Goal: Task Accomplishment & Management: Complete application form

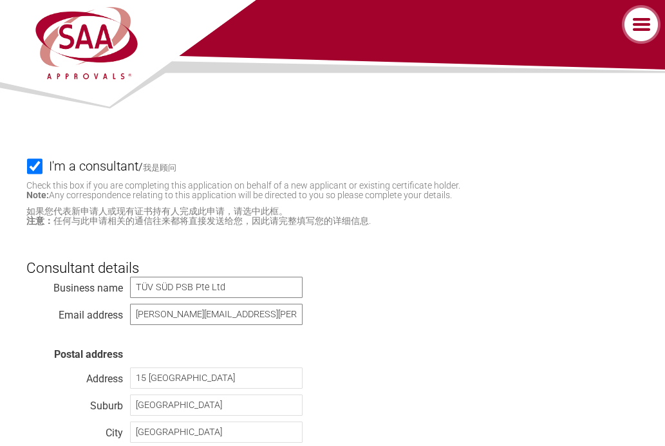
select select "[GEOGRAPHIC_DATA]"
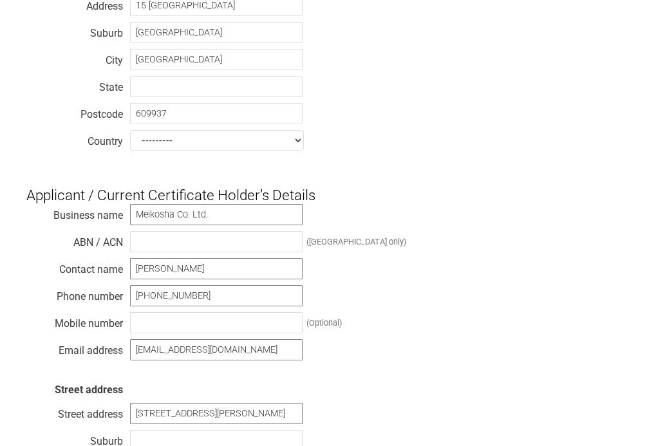
scroll to position [451, 0]
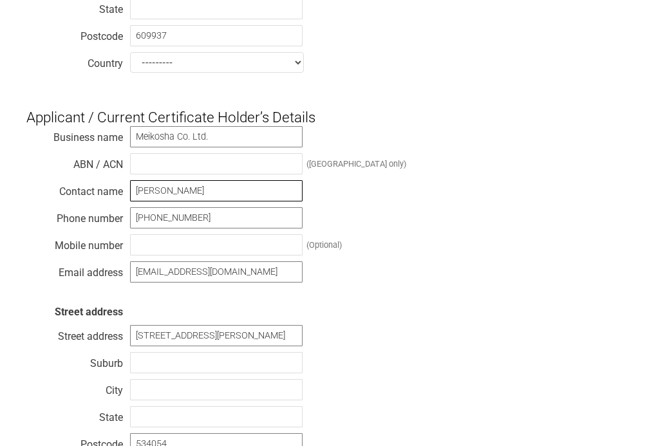
click at [217, 190] on input "[PERSON_NAME]" at bounding box center [216, 190] width 173 height 21
drag, startPoint x: 209, startPoint y: 197, endPoint x: 94, endPoint y: 202, distance: 114.8
click at [94, 202] on div "Business name [PERSON_NAME]. Ltd. ABN / ACN ([GEOGRAPHIC_DATA] only) Contact na…" at bounding box center [332, 306] width 612 height 361
click at [562, 264] on div "Business name [PERSON_NAME]. Ltd. ABN / ACN ([GEOGRAPHIC_DATA] only) Contact na…" at bounding box center [332, 306] width 612 height 361
drag, startPoint x: 196, startPoint y: 199, endPoint x: 116, endPoint y: 190, distance: 81.0
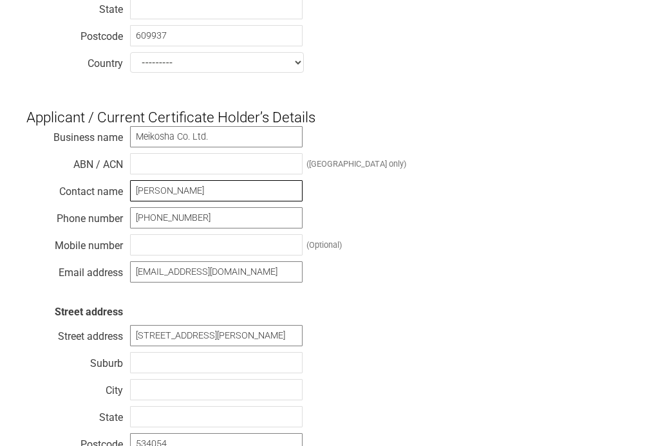
click at [116, 190] on div "Business name Meikosha Co. Ltd. ABN / ACN (Australia only) Contact name Jack He…" at bounding box center [332, 306] width 612 height 361
paste input "[PERSON_NAME]"
type input "[PERSON_NAME]"
click at [386, 199] on div "Business name Meikosha Co. Ltd. ABN / ACN (Australia only) Contact name Kenichi…" at bounding box center [332, 306] width 612 height 361
click at [446, 287] on div "Business name Meikosha Co. Ltd. ABN / ACN (Australia only) Contact name Kenichi…" at bounding box center [332, 306] width 612 height 361
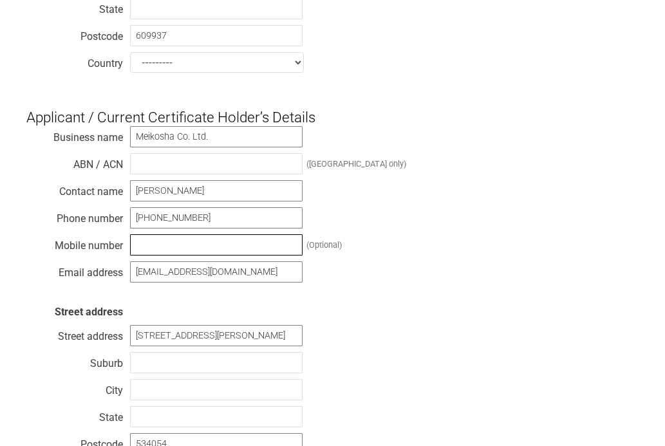
click at [155, 252] on input "text" at bounding box center [216, 244] width 173 height 21
paste input "[PHONE_NUMBER]"
type input "[PHONE_NUMBER]"
click at [415, 250] on div "Business name Meikosha Co. Ltd. ABN / ACN (Australia only) Contact name Kenichi…" at bounding box center [332, 306] width 612 height 361
click at [427, 316] on div "Business name Meikosha Co. Ltd. ABN / ACN (Australia only) Contact name Kenichi…" at bounding box center [332, 306] width 612 height 361
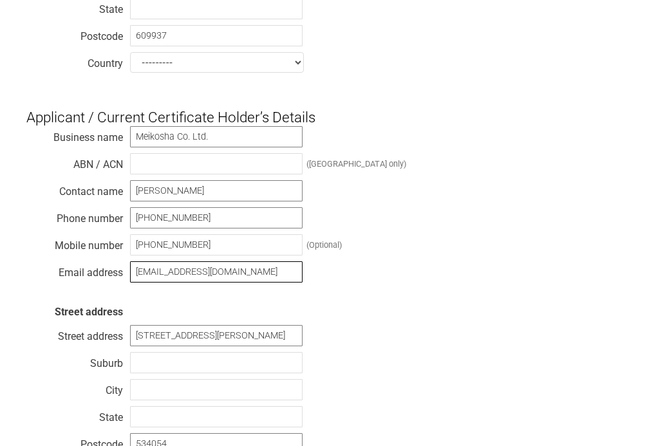
drag, startPoint x: 265, startPoint y: 285, endPoint x: 113, endPoint y: 282, distance: 151.4
click at [113, 282] on div "Business name Meikosha Co. Ltd. ABN / ACN (Australia only) Contact name Kenichi…" at bounding box center [332, 306] width 612 height 361
paste input "[PERSON_NAME][EMAIL_ADDRESS][DOMAIN_NAME]"
type input "[PERSON_NAME][EMAIL_ADDRESS][DOMAIN_NAME]"
click at [499, 280] on div "Business name Meikosha Co. Ltd. ABN / ACN (Australia only) Contact name Kenichi…" at bounding box center [332, 306] width 612 height 361
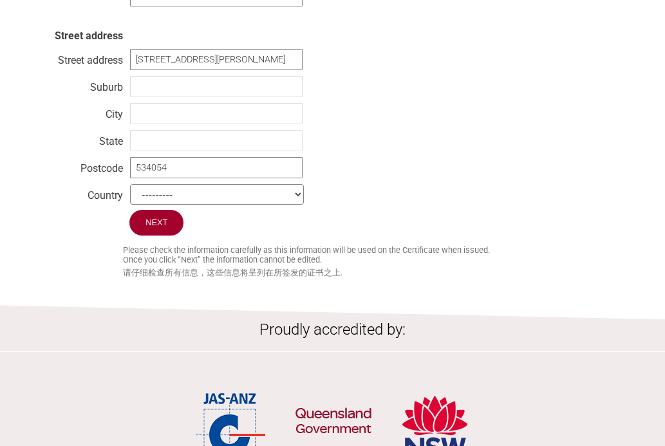
scroll to position [734, 0]
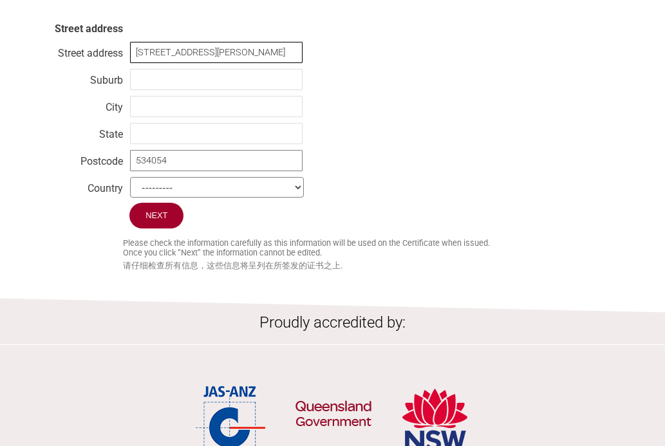
drag, startPoint x: 251, startPoint y: 62, endPoint x: 119, endPoint y: 57, distance: 132.1
click at [119, 57] on div "Business name Meikosha Co. Ltd. ABN / ACN (Australia only) Contact name Kenichi…" at bounding box center [332, 22] width 612 height 361
click at [265, 63] on input "19 Tai Seng Avenue Level 7" at bounding box center [216, 52] width 173 height 21
drag, startPoint x: 265, startPoint y: 63, endPoint x: 88, endPoint y: 59, distance: 177.2
click at [88, 59] on div "Business name Meikosha Co. Ltd. ABN / ACN (Australia only) Contact name Kenichi…" at bounding box center [332, 22] width 612 height 361
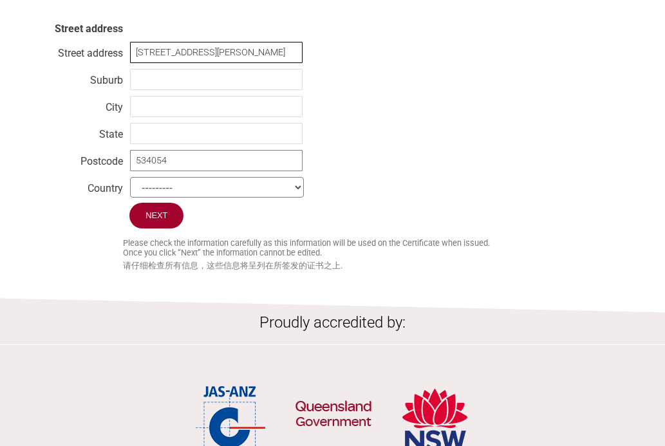
drag, startPoint x: 258, startPoint y: 62, endPoint x: 72, endPoint y: 66, distance: 186.2
click at [72, 66] on div "Business name Meikosha Co. Ltd. ABN / ACN (Australia only) Contact name Kenichi…" at bounding box center [332, 22] width 612 height 361
type input "[DATE] Jimbo-cho"
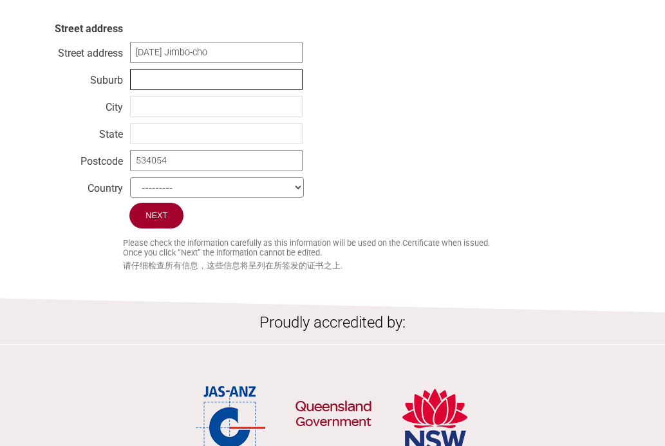
click at [169, 84] on input "text" at bounding box center [216, 79] width 173 height 21
type input "[PERSON_NAME]"
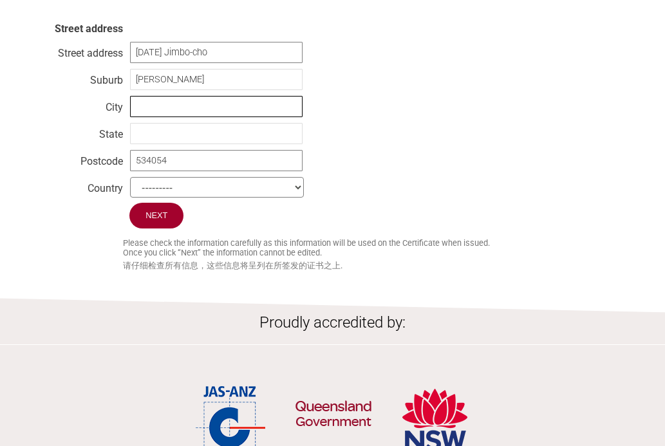
click at [164, 115] on input "text" at bounding box center [216, 106] width 173 height 21
type input "[GEOGRAPHIC_DATA]"
click at [218, 198] on select "--------- Afghanistan Albania Algeria American Samoa Andorra Angola Anguilla An…" at bounding box center [217, 187] width 174 height 21
select select "[GEOGRAPHIC_DATA]"
click at [130, 190] on select "--------- Afghanistan Albania Algeria American Samoa Andorra Angola Anguilla An…" at bounding box center [217, 187] width 174 height 21
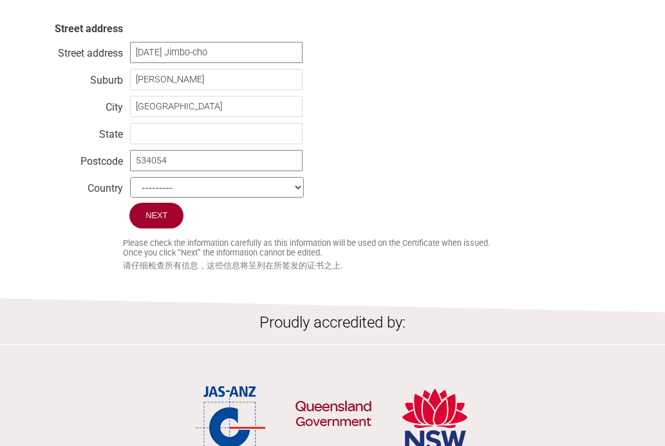
click at [408, 224] on div "Next" at bounding box center [332, 217] width 612 height 29
click at [222, 171] on input "534054" at bounding box center [216, 160] width 173 height 21
drag, startPoint x: 216, startPoint y: 175, endPoint x: 127, endPoint y: 177, distance: 89.6
click at [127, 177] on div "Business name Meikosha Co. Ltd. ABN / ACN (Australia only) Contact name Kenichi…" at bounding box center [332, 22] width 612 height 361
type input "101-0051"
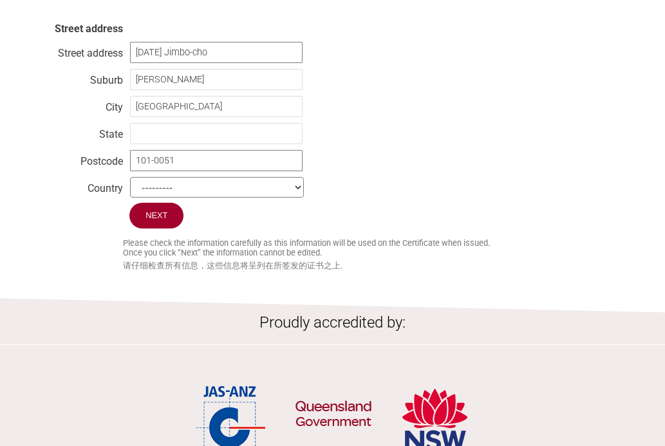
click at [359, 146] on div "Business name Meikosha Co. Ltd. ABN / ACN (Australia only) Contact name Kenichi…" at bounding box center [332, 22] width 612 height 361
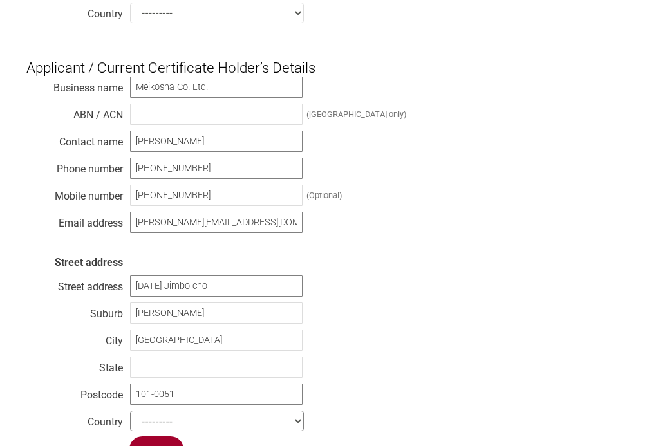
scroll to position [477, 0]
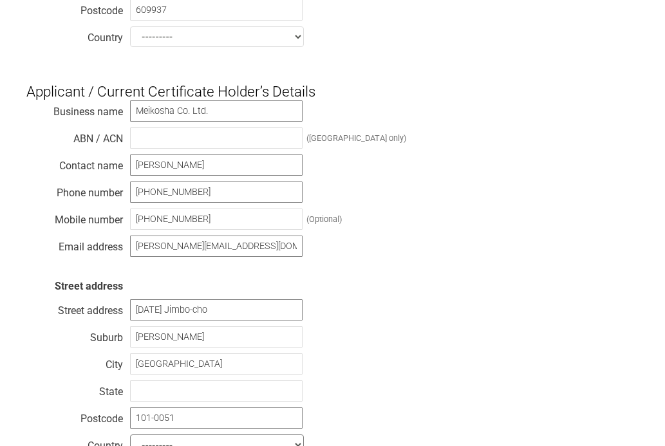
click at [664, 227] on div "I'm a consultant / 我是顾问 Check this box if you are completing this application o…" at bounding box center [332, 67] width 665 height 925
drag, startPoint x: 235, startPoint y: 196, endPoint x: 120, endPoint y: 197, distance: 115.3
click at [120, 197] on div "Business name Meikosha Co. Ltd. ABN / ACN (Australia only) Contact name Kenichi…" at bounding box center [332, 280] width 612 height 361
drag, startPoint x: 219, startPoint y: 228, endPoint x: 131, endPoint y: 231, distance: 87.6
click at [131, 230] on input "[PHONE_NUMBER]" at bounding box center [216, 219] width 173 height 21
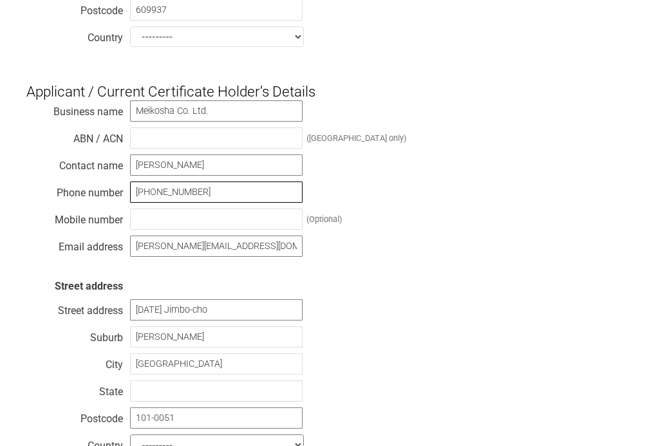
drag, startPoint x: 207, startPoint y: 195, endPoint x: 157, endPoint y: 205, distance: 51.2
click at [122, 197] on div "Business name Meikosha Co. Ltd. ABN / ACN (Australia only) Contact name Kenichi…" at bounding box center [332, 280] width 612 height 361
paste input "81-3-3514-1872"
type input "[PHONE_NUMBER]"
click at [392, 195] on div "Business name Meikosha Co. Ltd. ABN / ACN (Australia only) Contact name Kenichi…" at bounding box center [332, 280] width 612 height 361
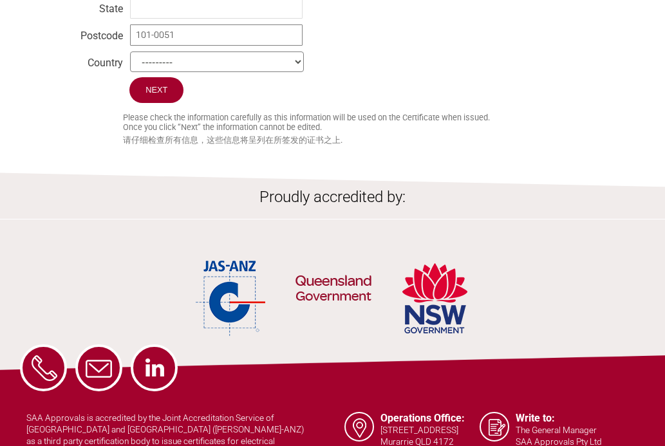
scroll to position [736, 0]
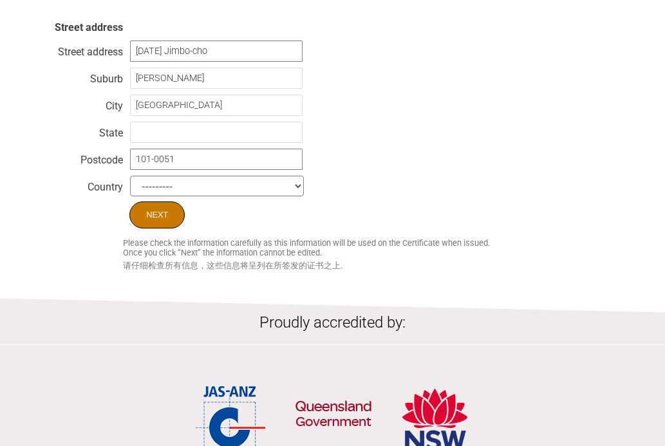
click at [159, 222] on input "Next" at bounding box center [156, 215] width 55 height 27
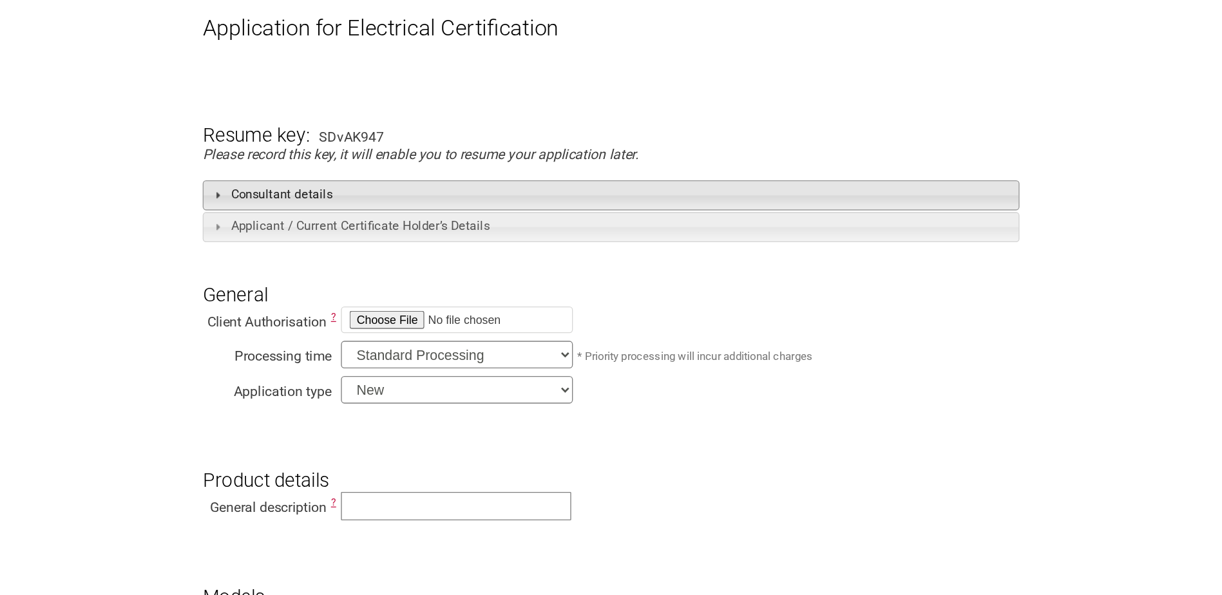
scroll to position [129, 0]
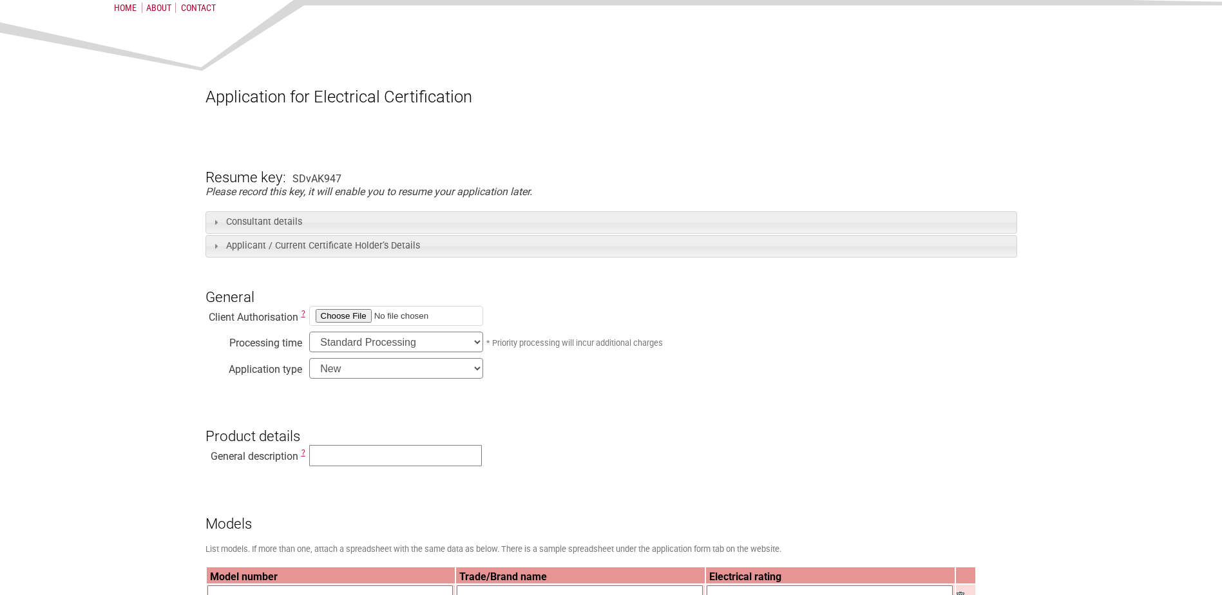
click at [477, 347] on select "Standard Processing Priority Processing (24 hours)" at bounding box center [396, 342] width 174 height 21
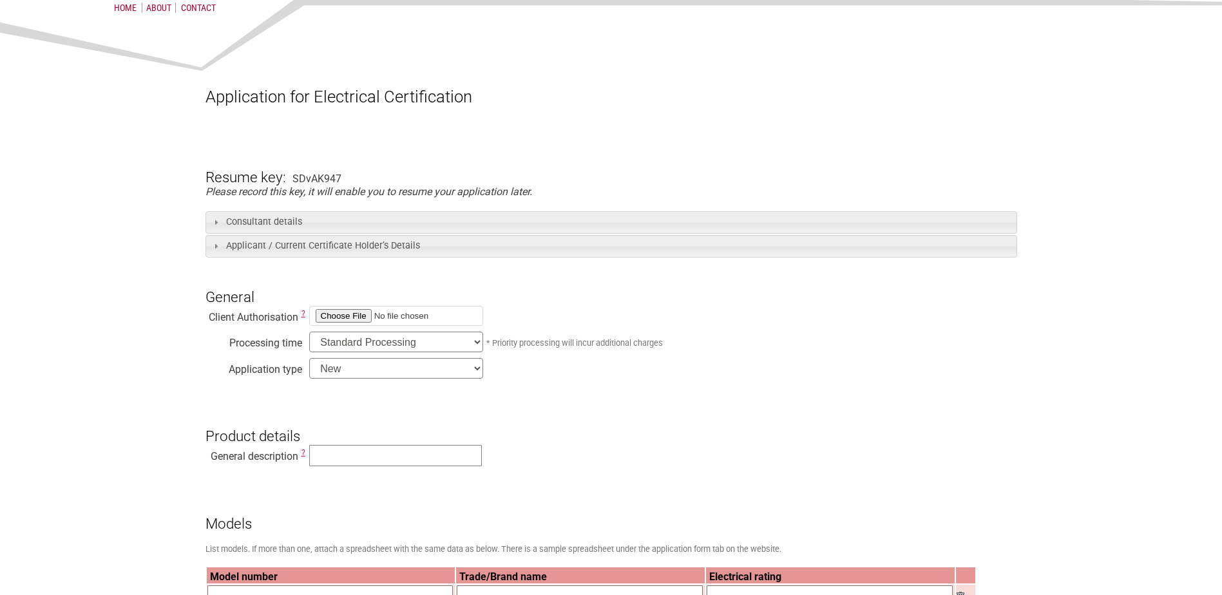
click at [309, 333] on select "Standard Processing Priority Processing (24 hours)" at bounding box center [396, 342] width 174 height 21
click at [478, 373] on select "New Modification Renewal Co-licence" at bounding box center [396, 368] width 174 height 21
select select "Renewal"
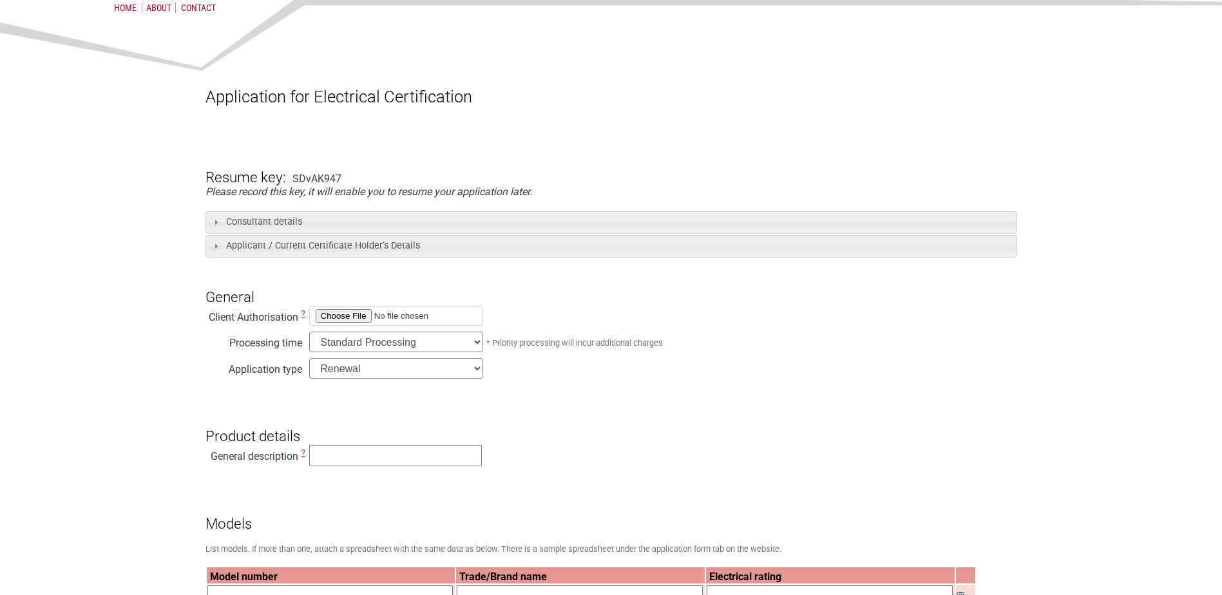
click at [309, 359] on select "New Modification Renewal Co-licence" at bounding box center [396, 368] width 174 height 21
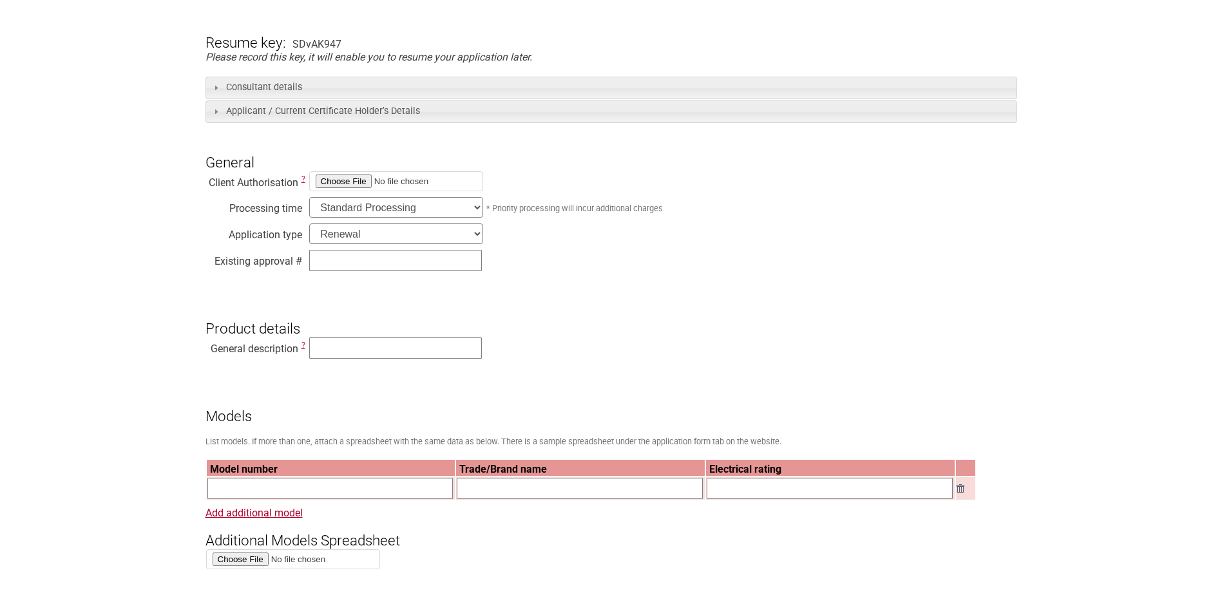
scroll to position [258, 0]
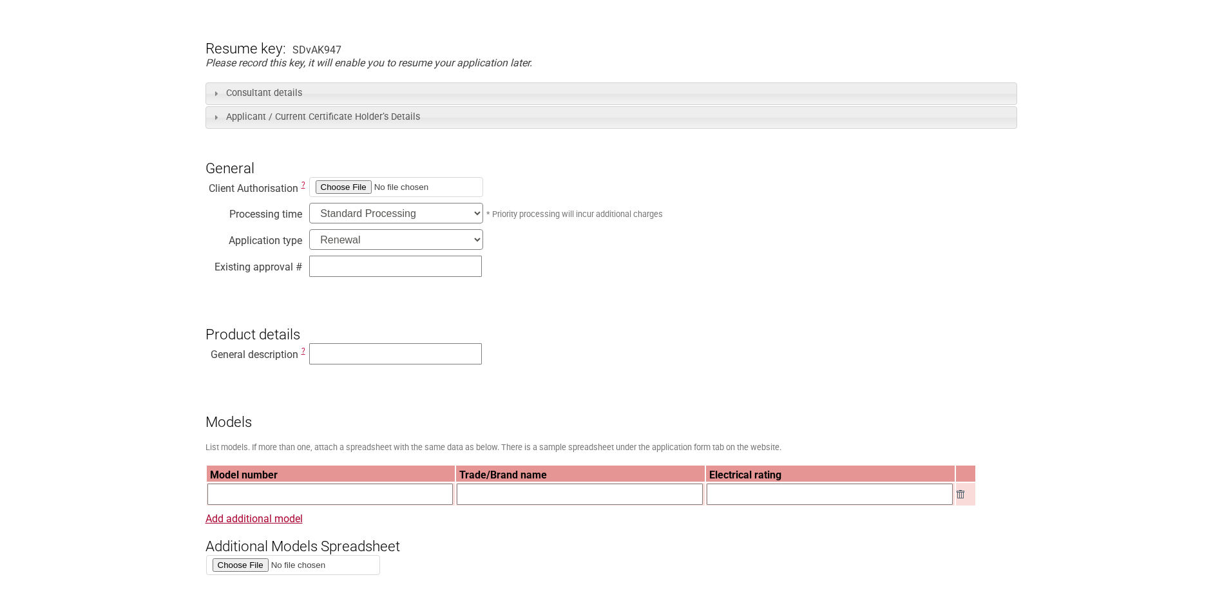
click at [633, 272] on div "Existing approval #" at bounding box center [611, 268] width 812 height 27
click at [334, 261] on input "text" at bounding box center [395, 266] width 173 height 21
type input "SAA-152106-EA"
click at [341, 282] on div "Existing approval # SAA-152106-EA" at bounding box center [611, 268] width 812 height 27
click at [334, 359] on input "text" at bounding box center [395, 353] width 173 height 21
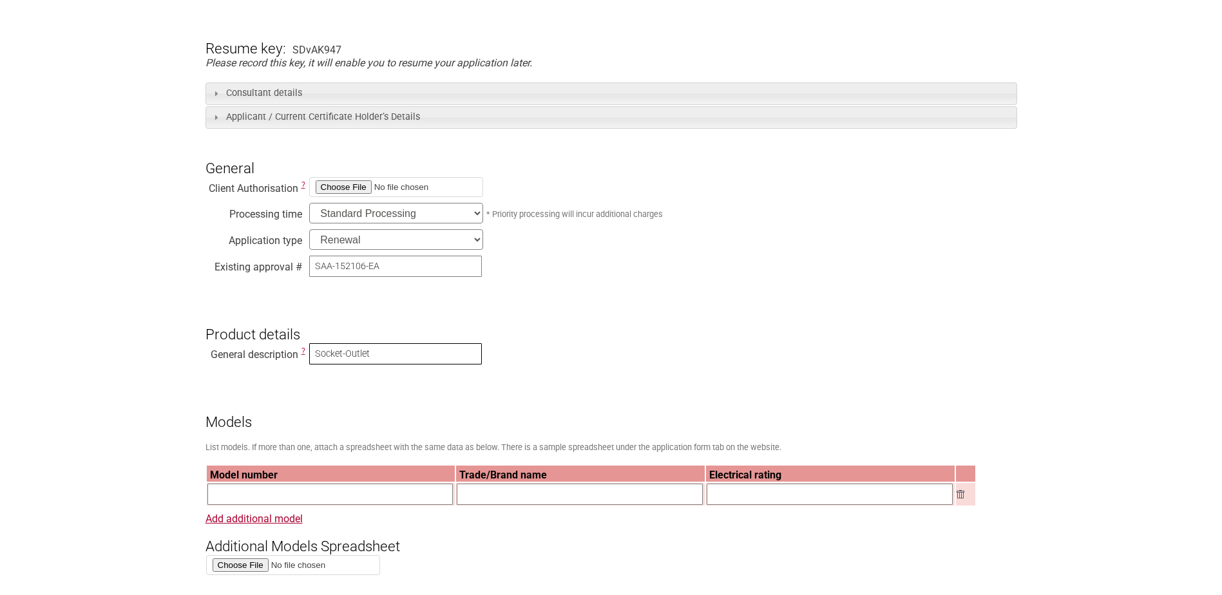
type input "Socket-Outlet"
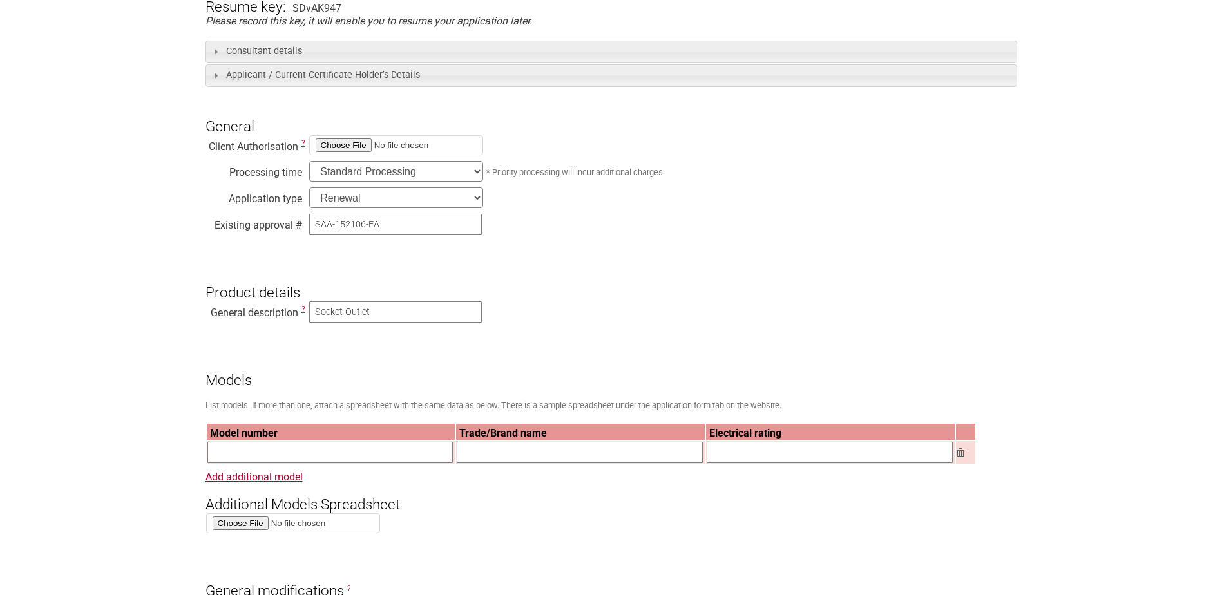
scroll to position [322, 0]
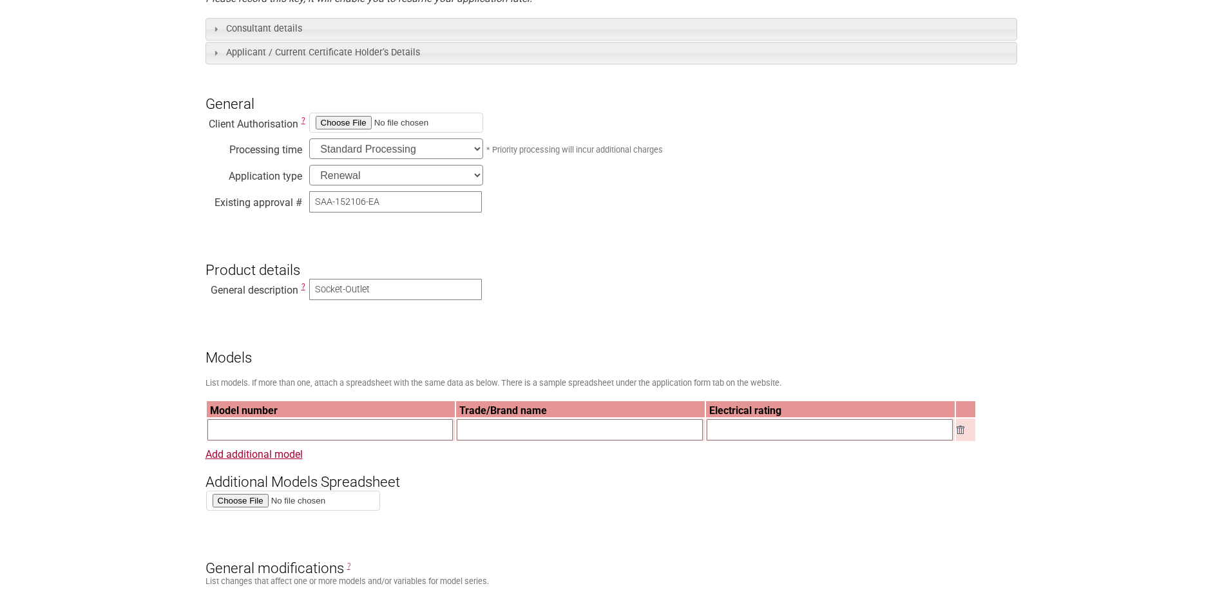
click at [230, 434] on input "text" at bounding box center [330, 429] width 246 height 21
click at [242, 432] on input "text" at bounding box center [330, 429] width 246 height 21
paste input "Hi [PERSON_NAME],"
drag, startPoint x: 338, startPoint y: 438, endPoint x: 195, endPoint y: 433, distance: 143.1
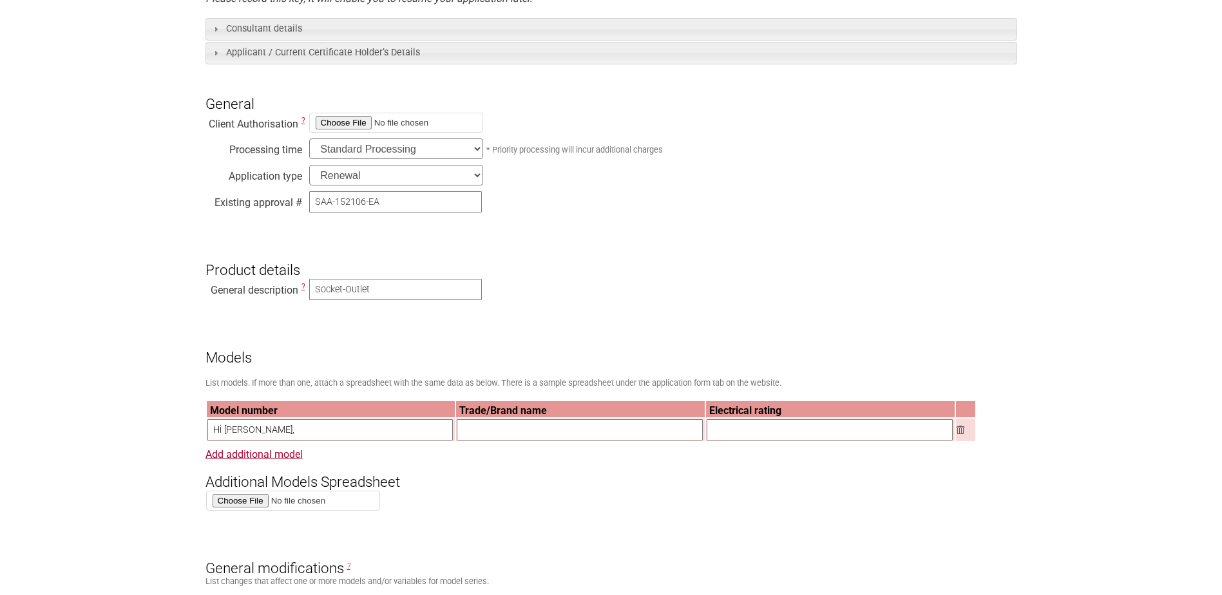
click at [274, 431] on input "Hi [PERSON_NAME]," at bounding box center [330, 429] width 246 height 21
drag, startPoint x: 274, startPoint y: 433, endPoint x: 155, endPoint y: 429, distance: 119.2
type input "MU2785"
click at [550, 433] on input "text" at bounding box center [580, 429] width 246 height 21
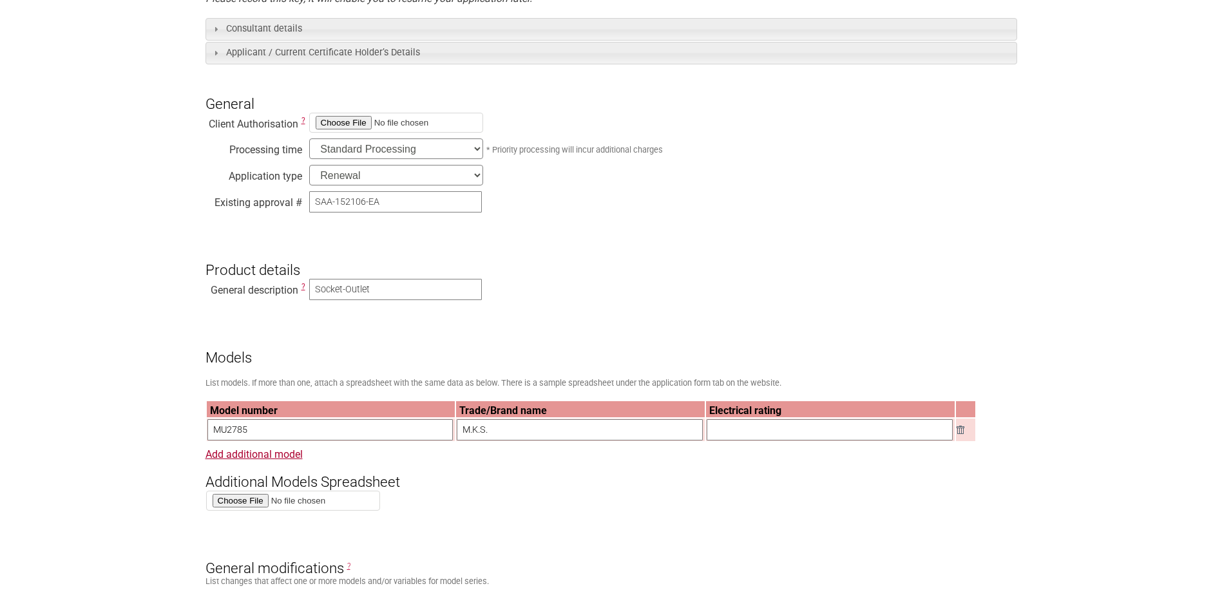
type input "M.K.S."
click at [674, 429] on input "text" at bounding box center [830, 429] width 246 height 21
type input "250V~15A"
click at [509, 446] on h3 "Additional Models Spreadsheet" at bounding box center [611, 471] width 812 height 39
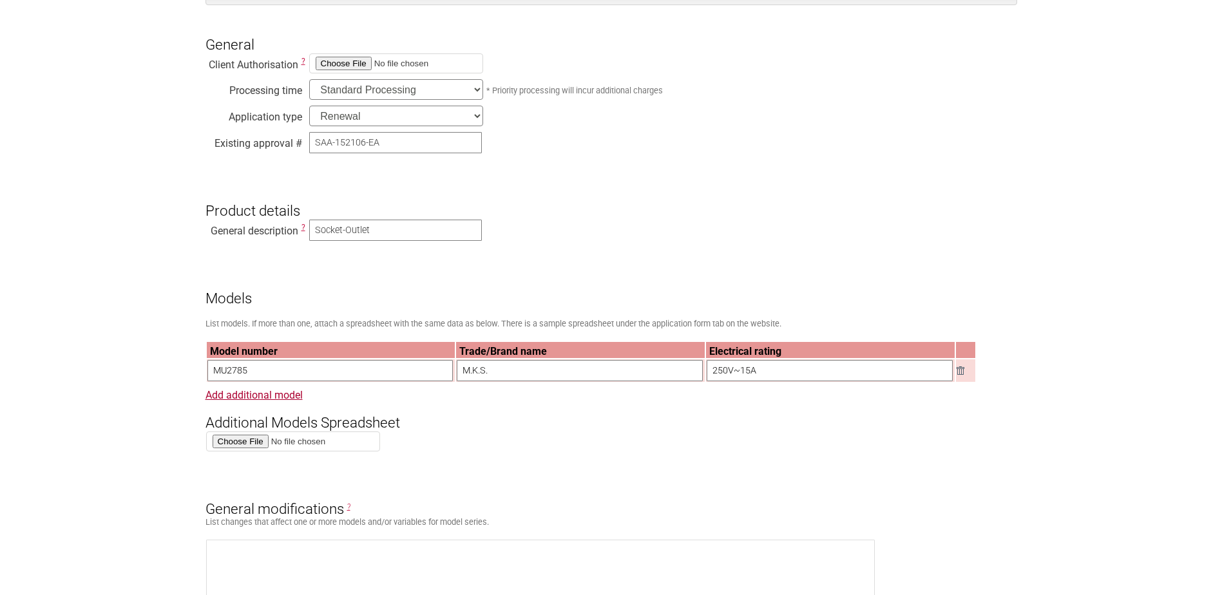
scroll to position [451, 0]
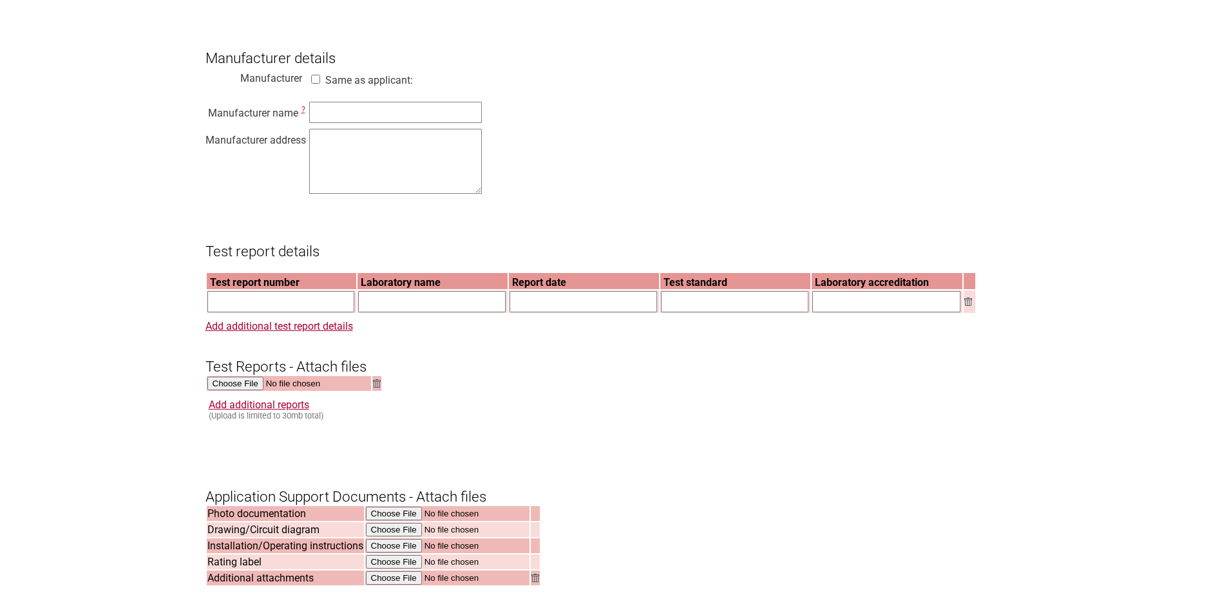
scroll to position [1095, 0]
